Goal: Task Accomplishment & Management: Manage account settings

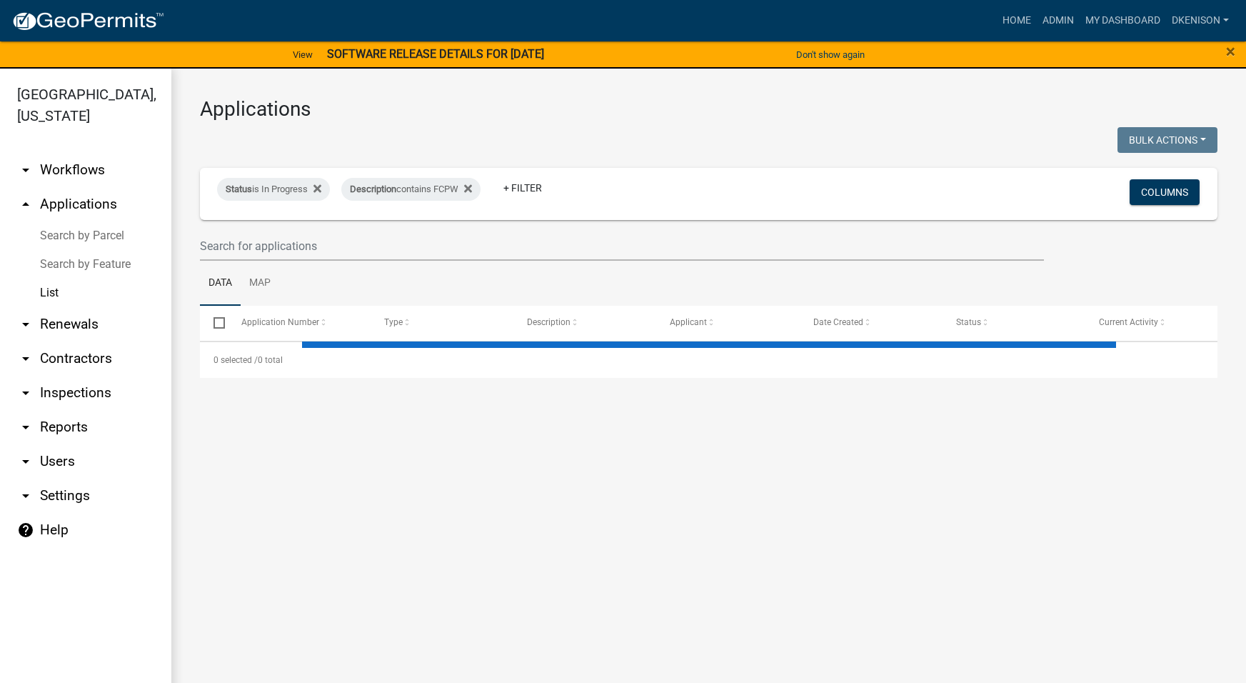
select select "3: 100"
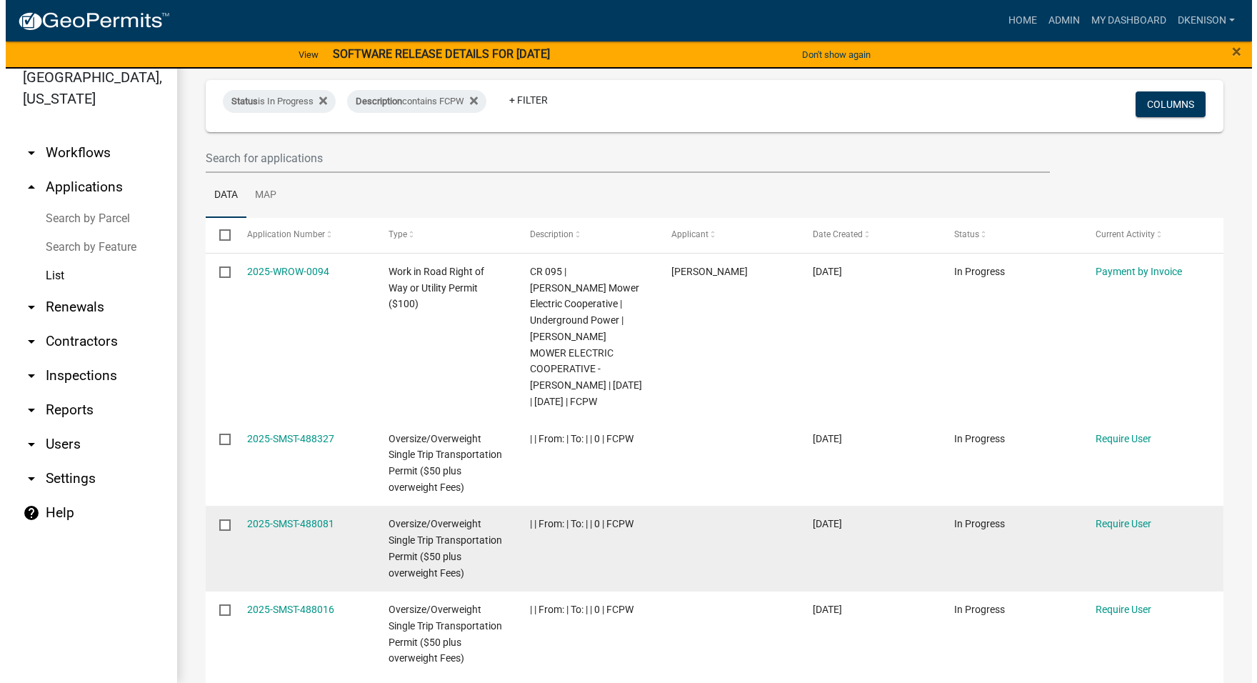
scroll to position [71, 0]
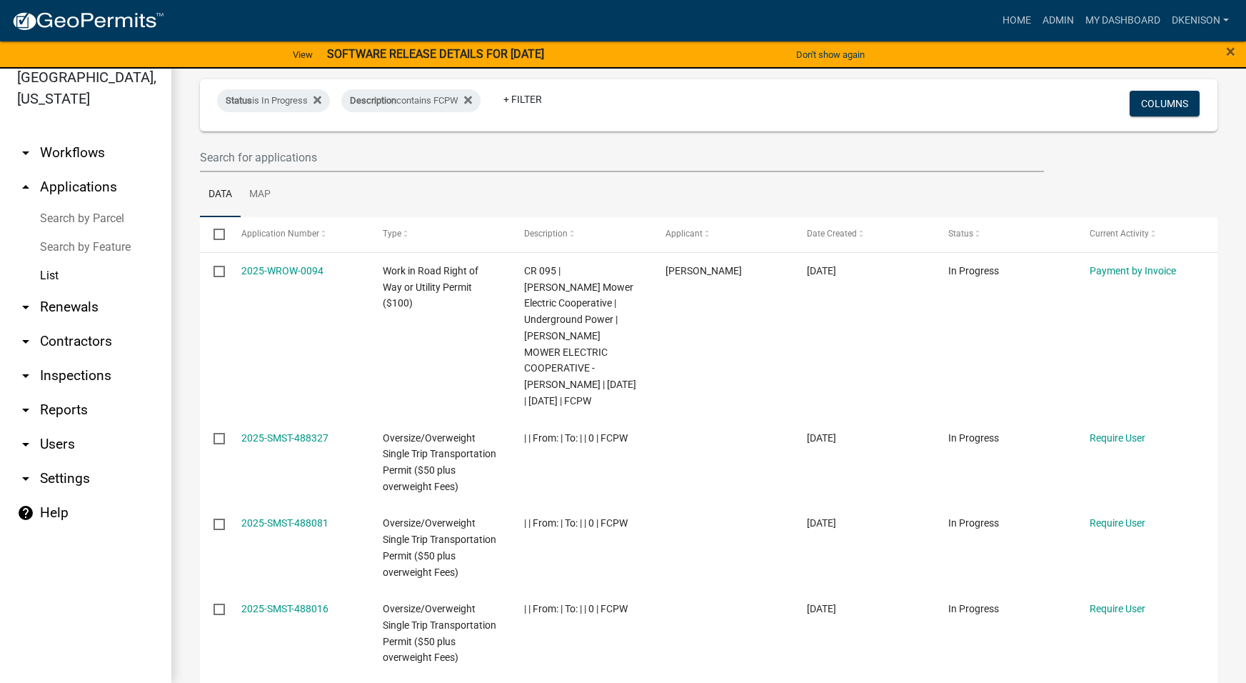
click at [466, 51] on strong "SOFTWARE RELEASE DETAILS FOR [DATE]" at bounding box center [435, 54] width 217 height 14
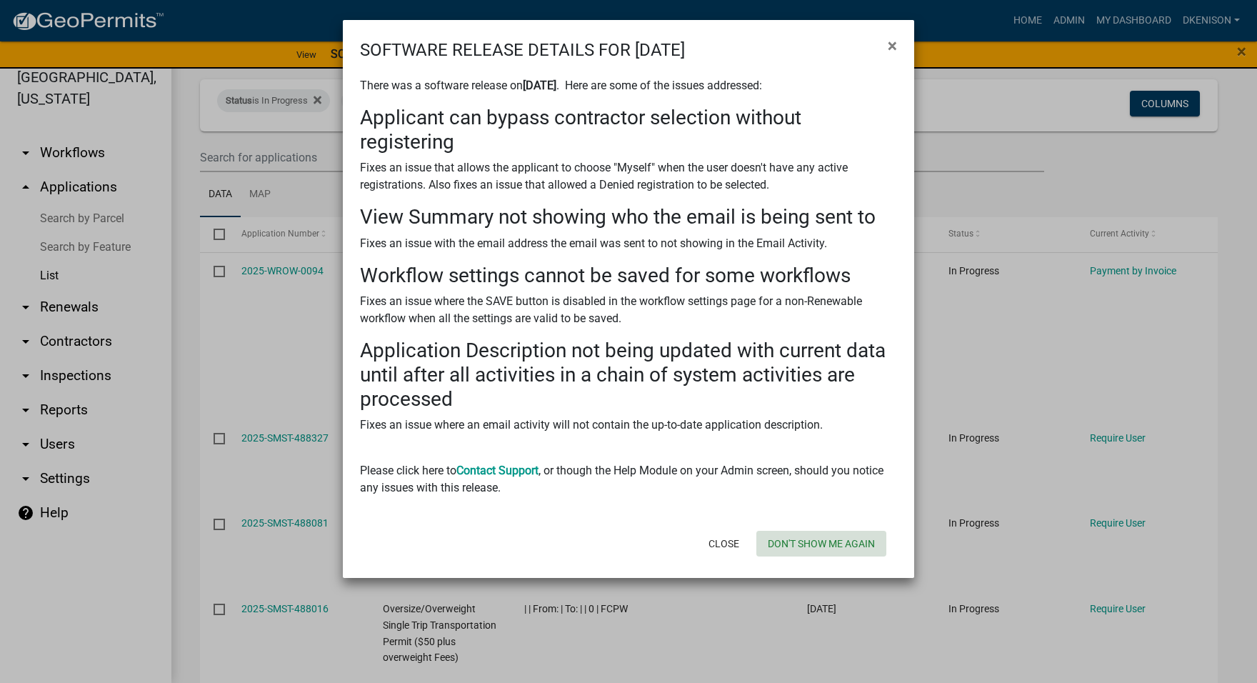
drag, startPoint x: 822, startPoint y: 543, endPoint x: 801, endPoint y: 540, distance: 21.0
click at [820, 543] on button "Don't show me again" at bounding box center [821, 544] width 130 height 26
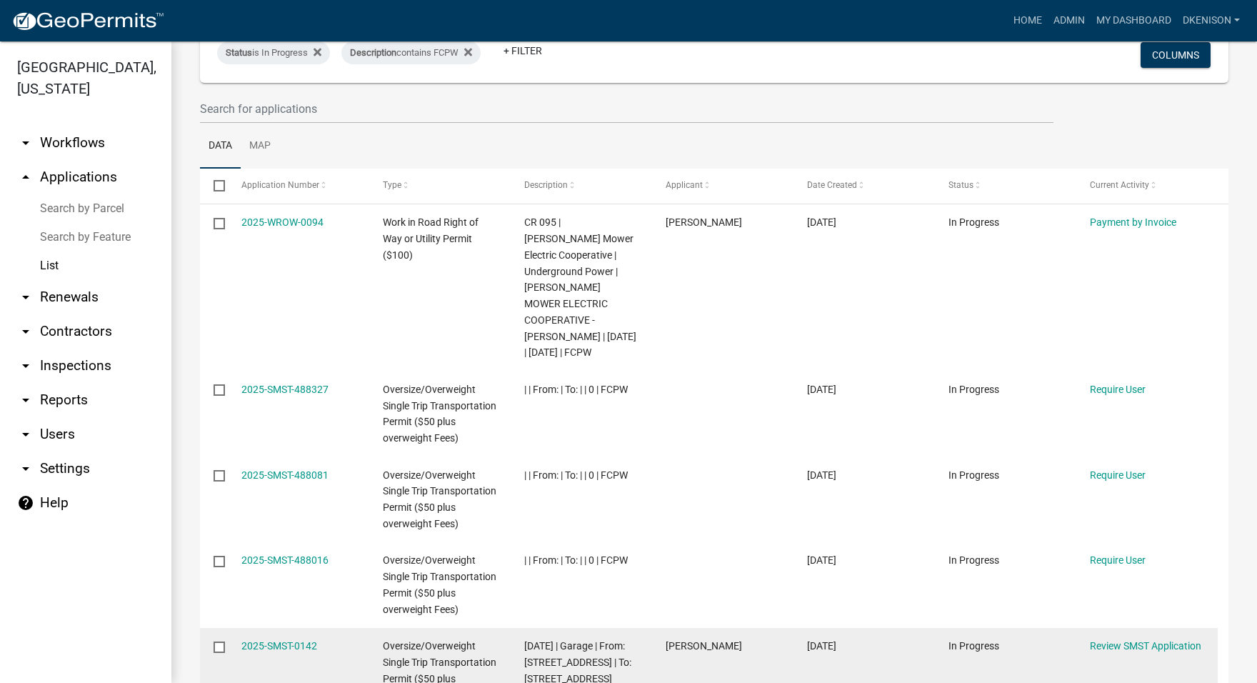
scroll to position [0, 0]
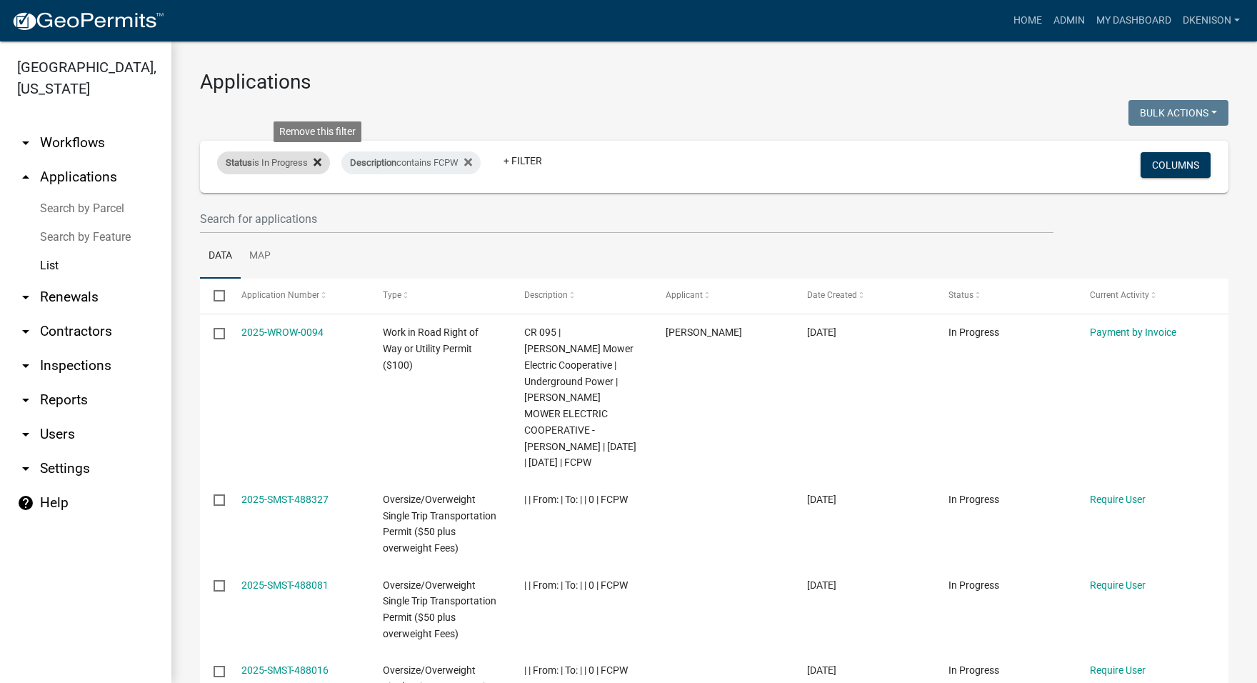
click at [318, 162] on icon at bounding box center [317, 161] width 8 height 11
click at [405, 166] on link "+ Filter" at bounding box center [398, 161] width 61 height 26
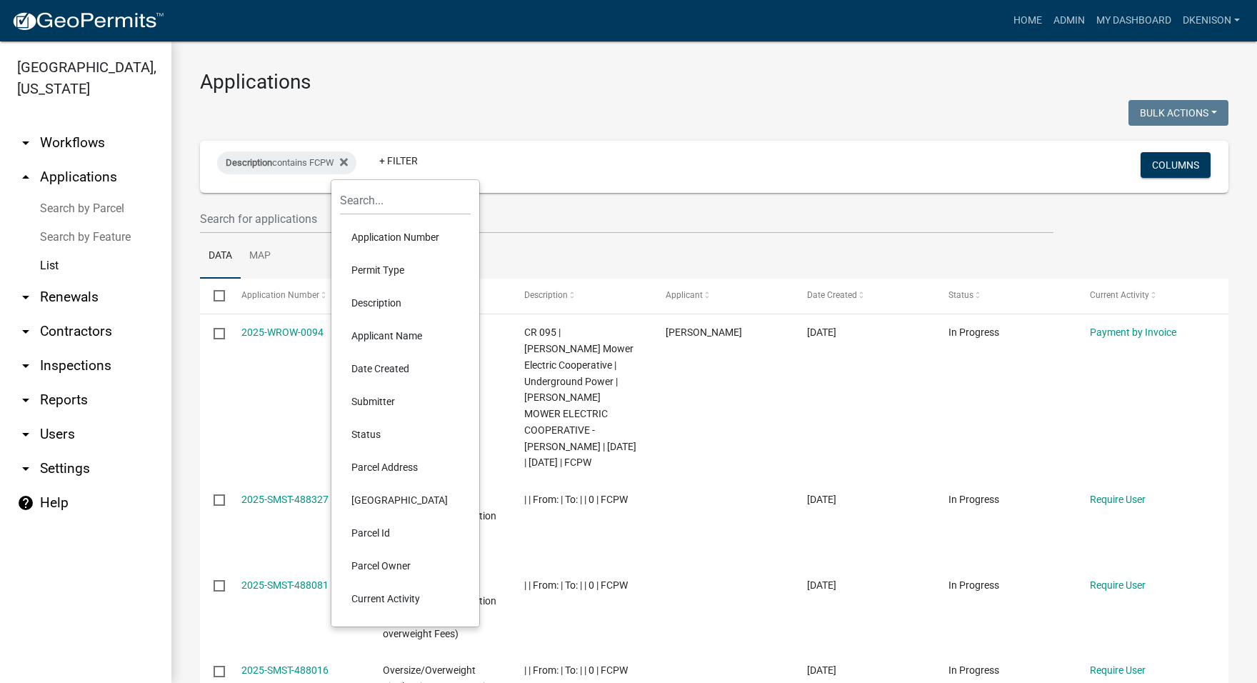
click at [362, 433] on li "Status" at bounding box center [405, 434] width 131 height 33
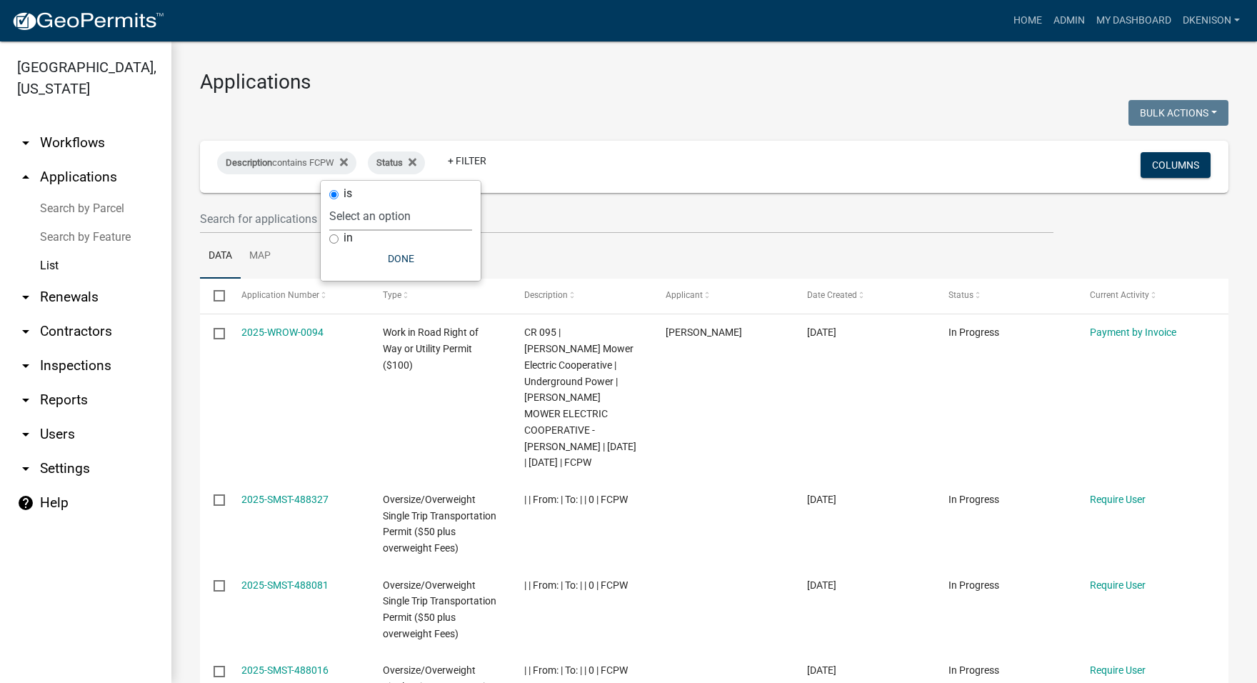
click at [386, 216] on select "Select an option Not Started In Progress Completed Expired Locked Withdrawn Voi…" at bounding box center [400, 215] width 143 height 29
click at [357, 201] on select "Select an option Not Started In Progress Completed Expired Locked Withdrawn Voi…" at bounding box center [400, 215] width 143 height 29
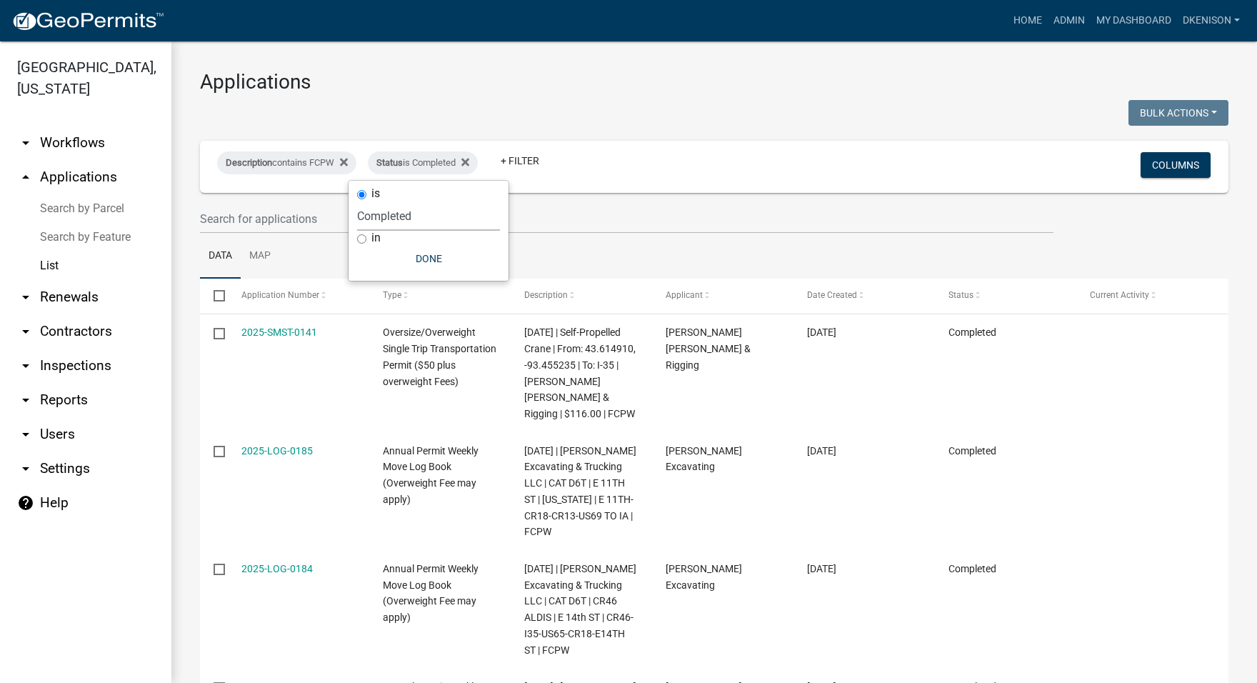
click at [381, 214] on select "Select an option Not Started In Progress Completed Expired Locked Withdrawn Voi…" at bounding box center [428, 215] width 143 height 29
select select "1"
click at [358, 201] on select "Select an option Not Started In Progress Completed Expired Locked Withdrawn Voi…" at bounding box center [428, 215] width 143 height 29
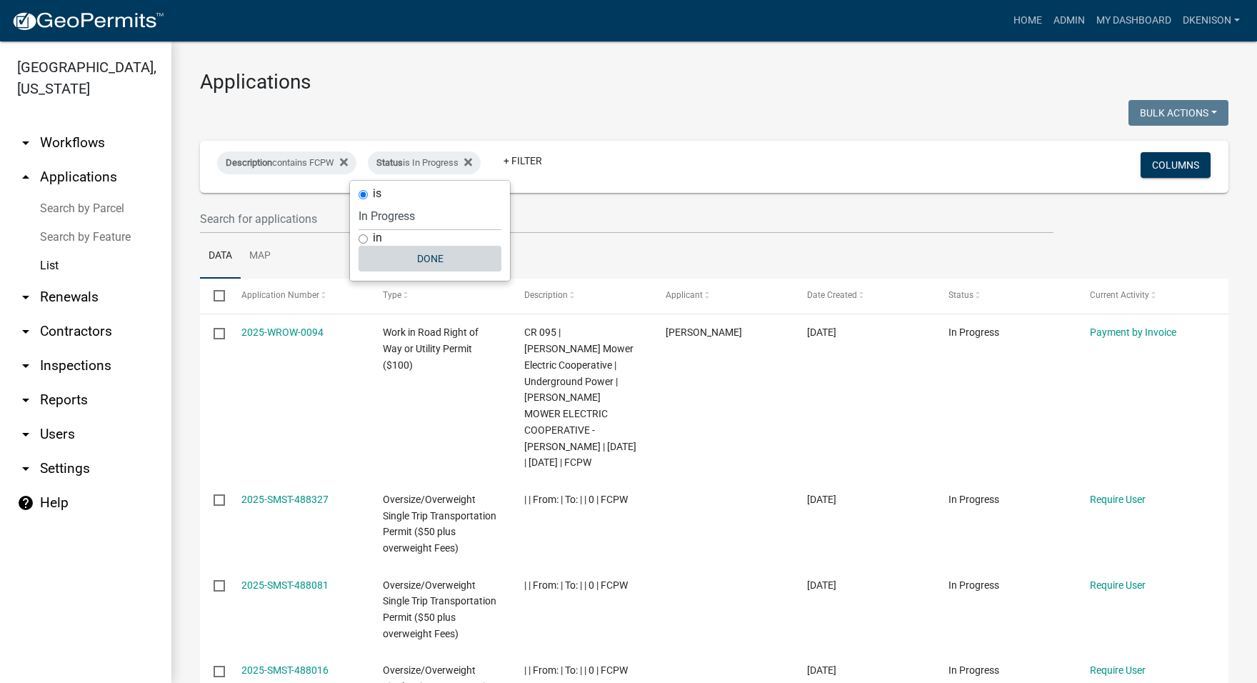
click at [434, 256] on button "Done" at bounding box center [429, 259] width 143 height 26
